Goal: Task Accomplishment & Management: Manage account settings

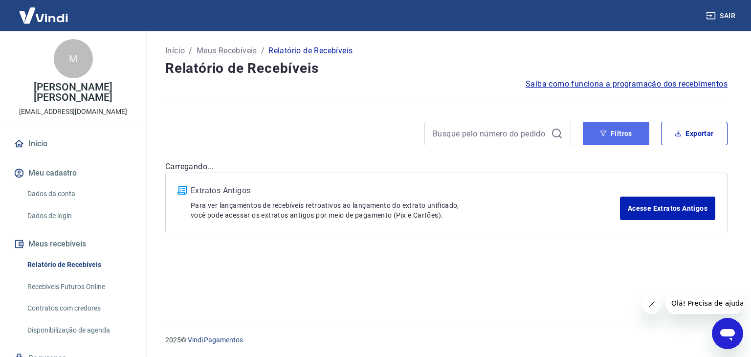
click at [606, 135] on icon "button" at bounding box center [603, 133] width 7 height 7
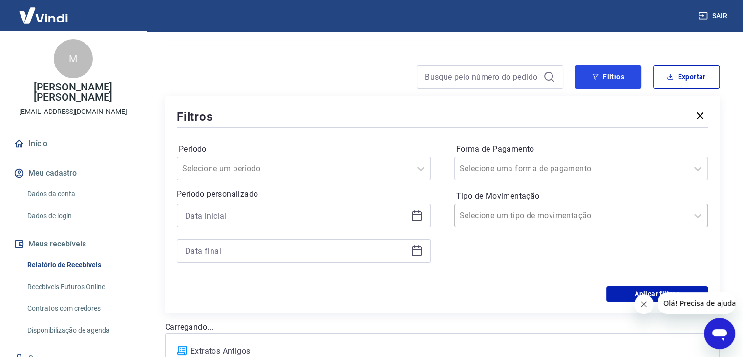
scroll to position [98, 0]
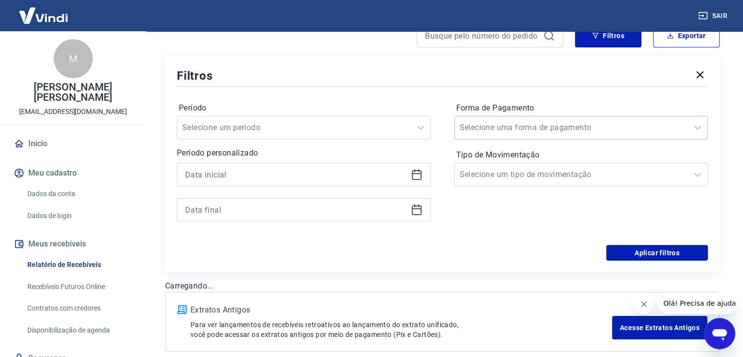
click at [491, 132] on input "Forma de Pagamento" at bounding box center [509, 128] width 99 height 12
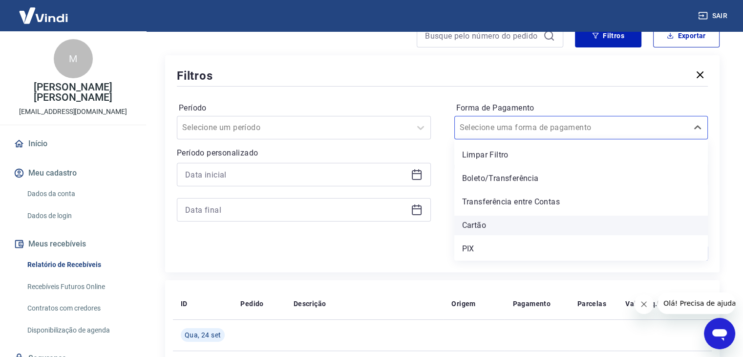
click at [487, 228] on div "Cartão" at bounding box center [582, 226] width 254 height 20
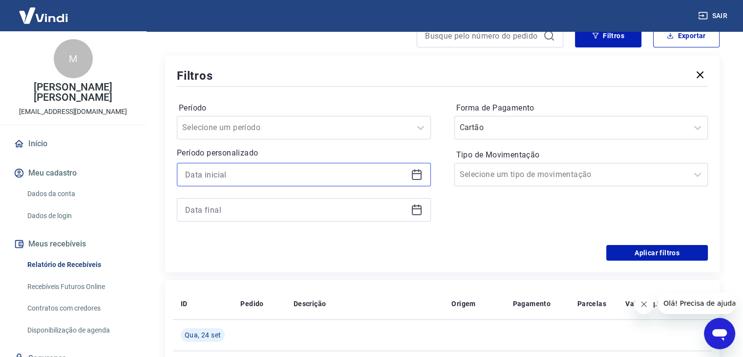
click at [283, 178] on input at bounding box center [296, 174] width 222 height 15
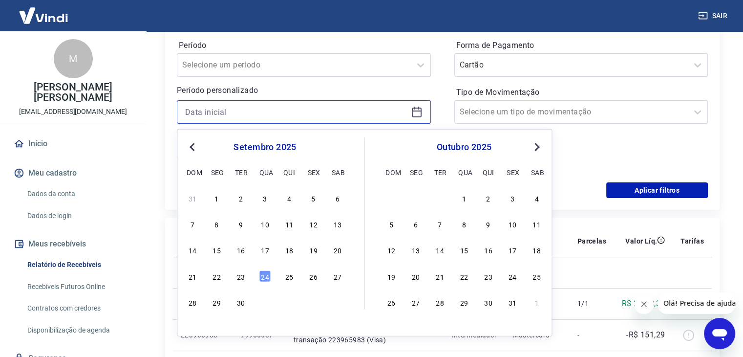
scroll to position [195, 0]
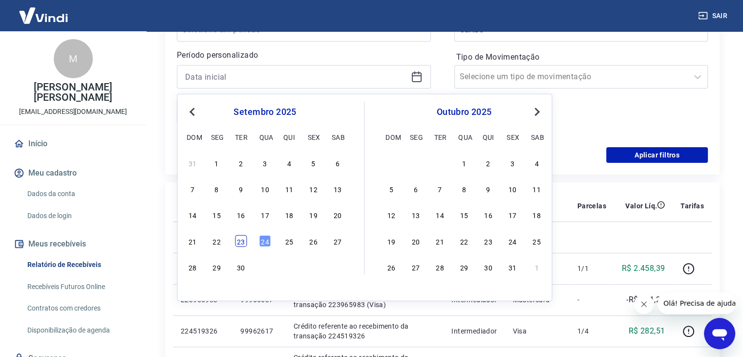
click at [244, 243] on div "23" at bounding box center [241, 241] width 12 height 12
type input "[DATE]"
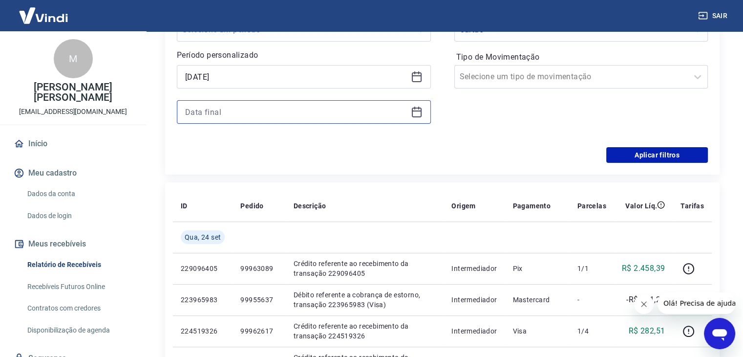
click at [241, 115] on input at bounding box center [296, 112] width 222 height 15
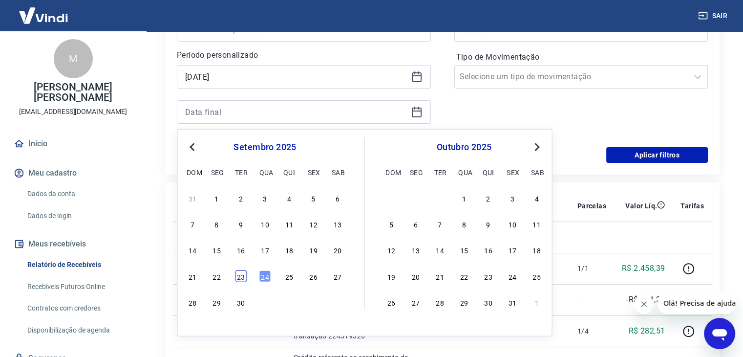
click at [242, 276] on div "23" at bounding box center [241, 276] width 12 height 12
type input "[DATE]"
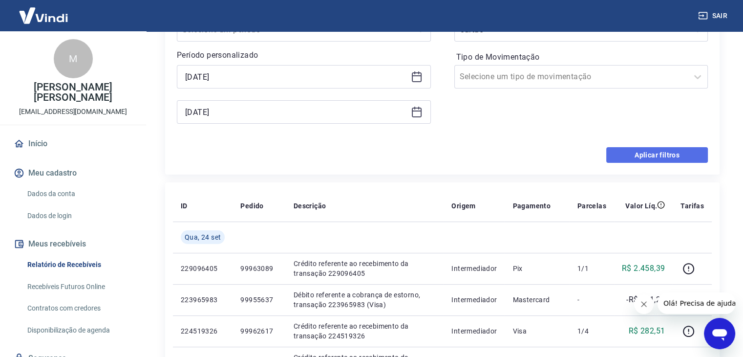
click at [642, 155] on button "Aplicar filtros" at bounding box center [657, 155] width 102 height 16
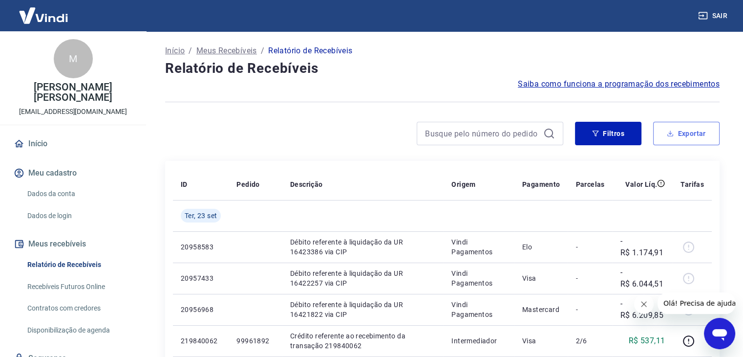
click at [692, 132] on button "Exportar" at bounding box center [686, 133] width 66 height 23
type input "[DATE]"
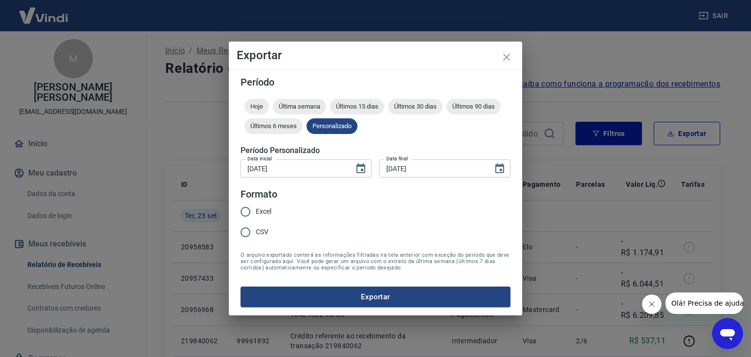
click at [251, 208] on input "Excel" at bounding box center [245, 211] width 21 height 21
radio input "true"
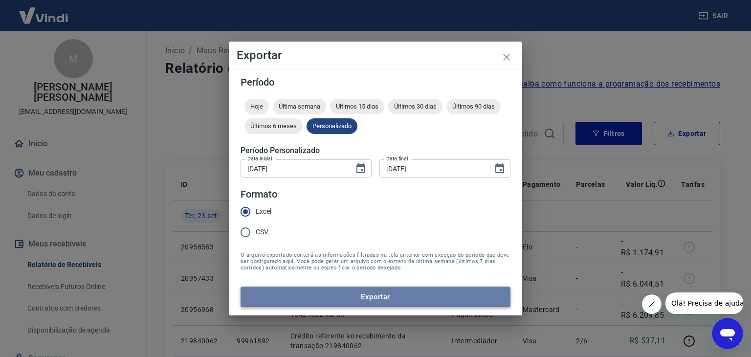
click at [383, 295] on button "Exportar" at bounding box center [375, 296] width 270 height 21
